Goal: Entertainment & Leisure: Browse casually

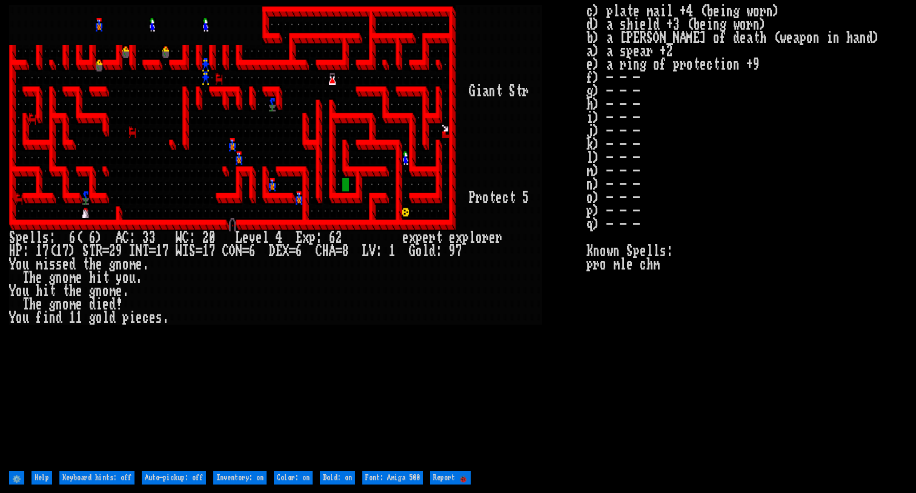
click at [413, 362] on larn at bounding box center [298, 237] width 578 height 464
drag, startPoint x: 364, startPoint y: 374, endPoint x: 410, endPoint y: 344, distance: 54.6
click at [365, 374] on larn at bounding box center [298, 237] width 578 height 464
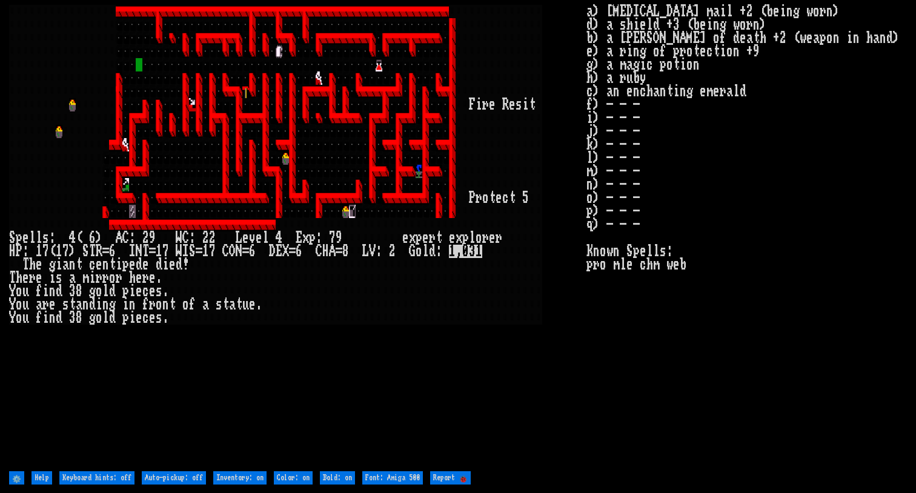
click at [456, 396] on larn at bounding box center [298, 237] width 578 height 464
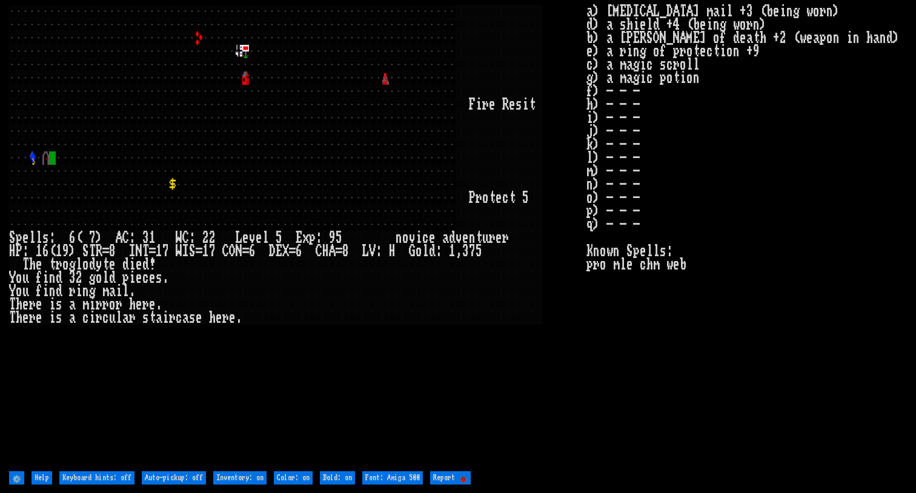
click at [365, 321] on div at bounding box center [365, 318] width 7 height 13
